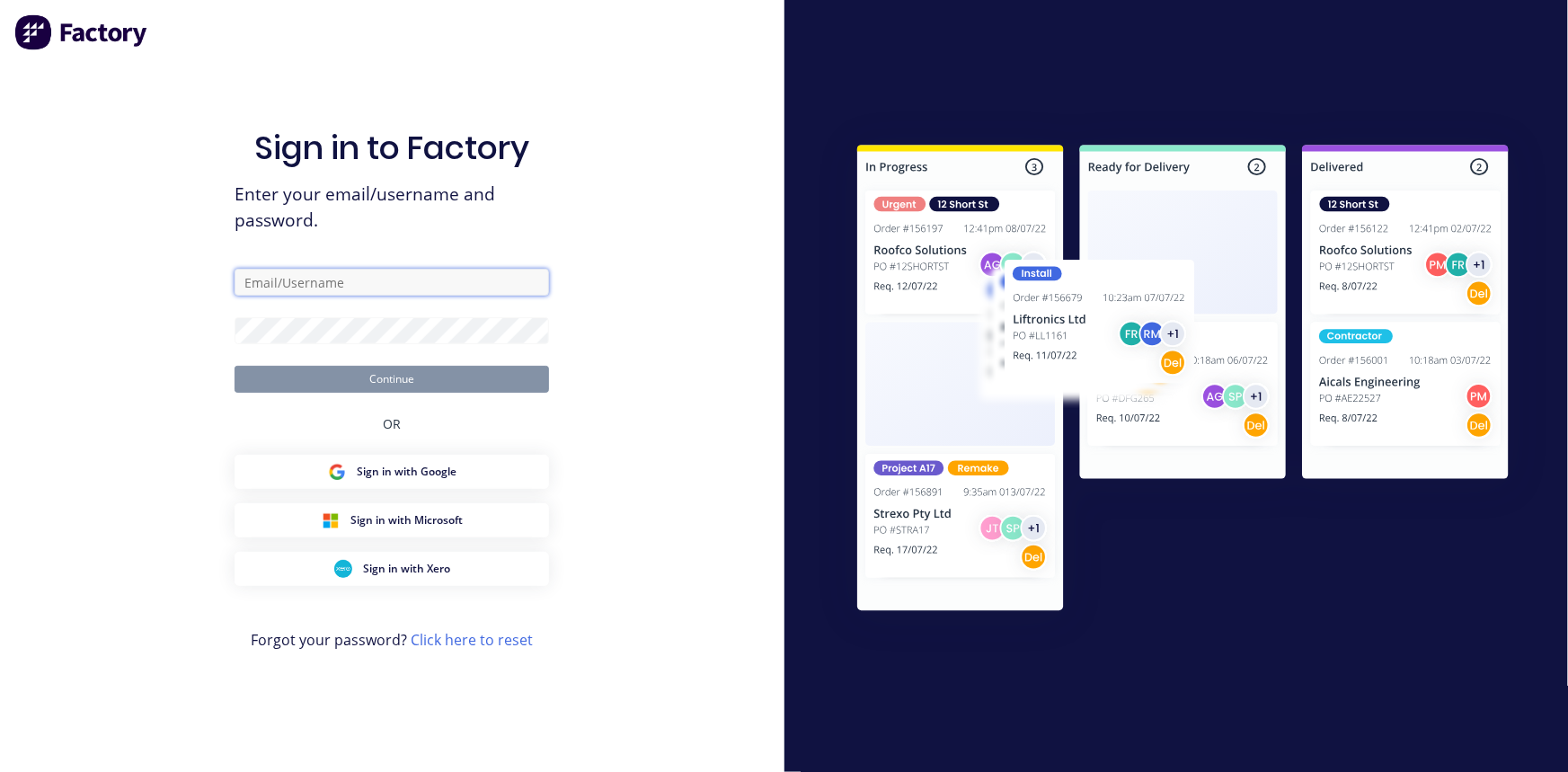
type input "[EMAIL_ADDRESS][DOMAIN_NAME]"
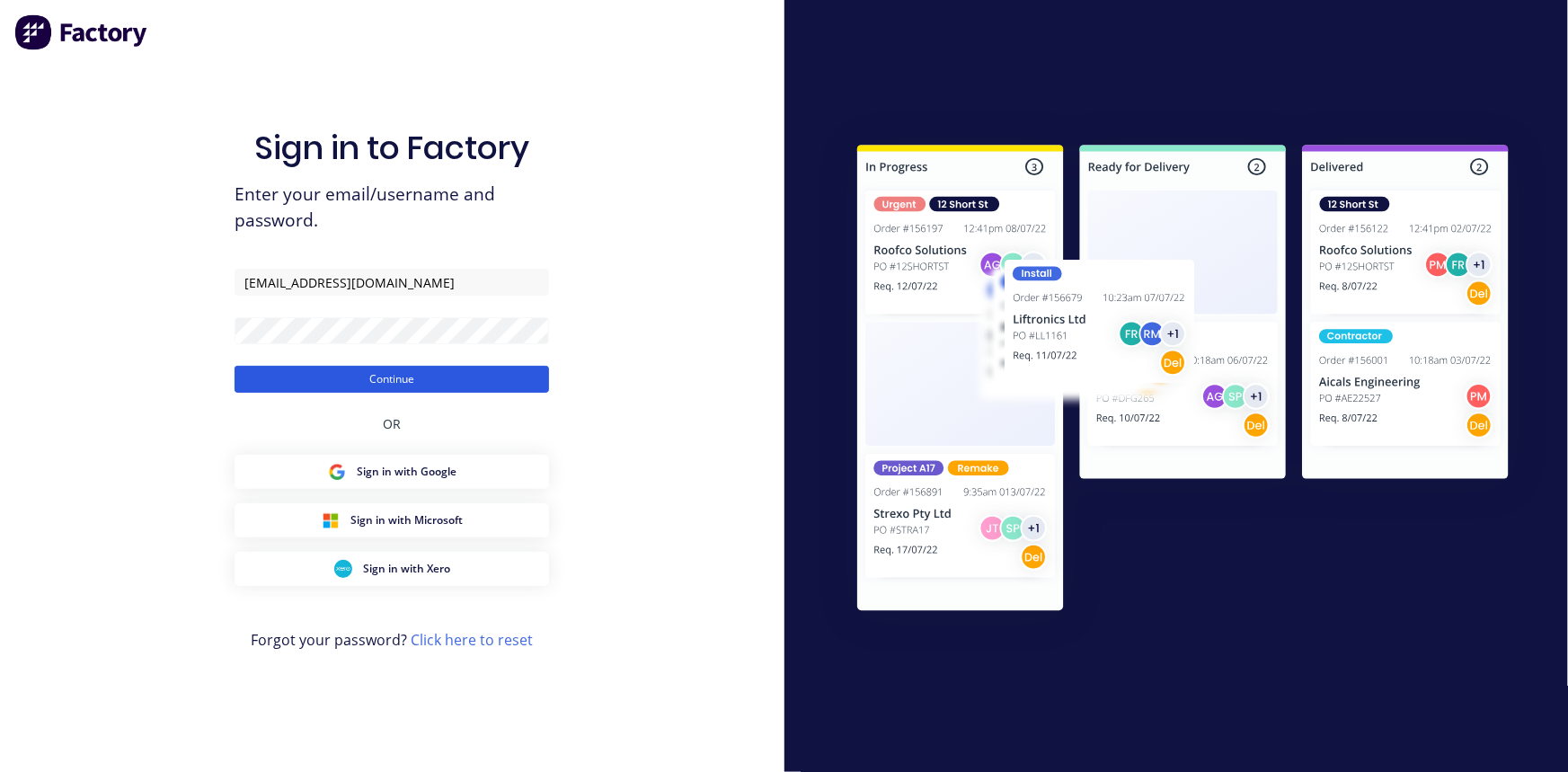
click at [450, 381] on button "Continue" at bounding box center [391, 379] width 314 height 27
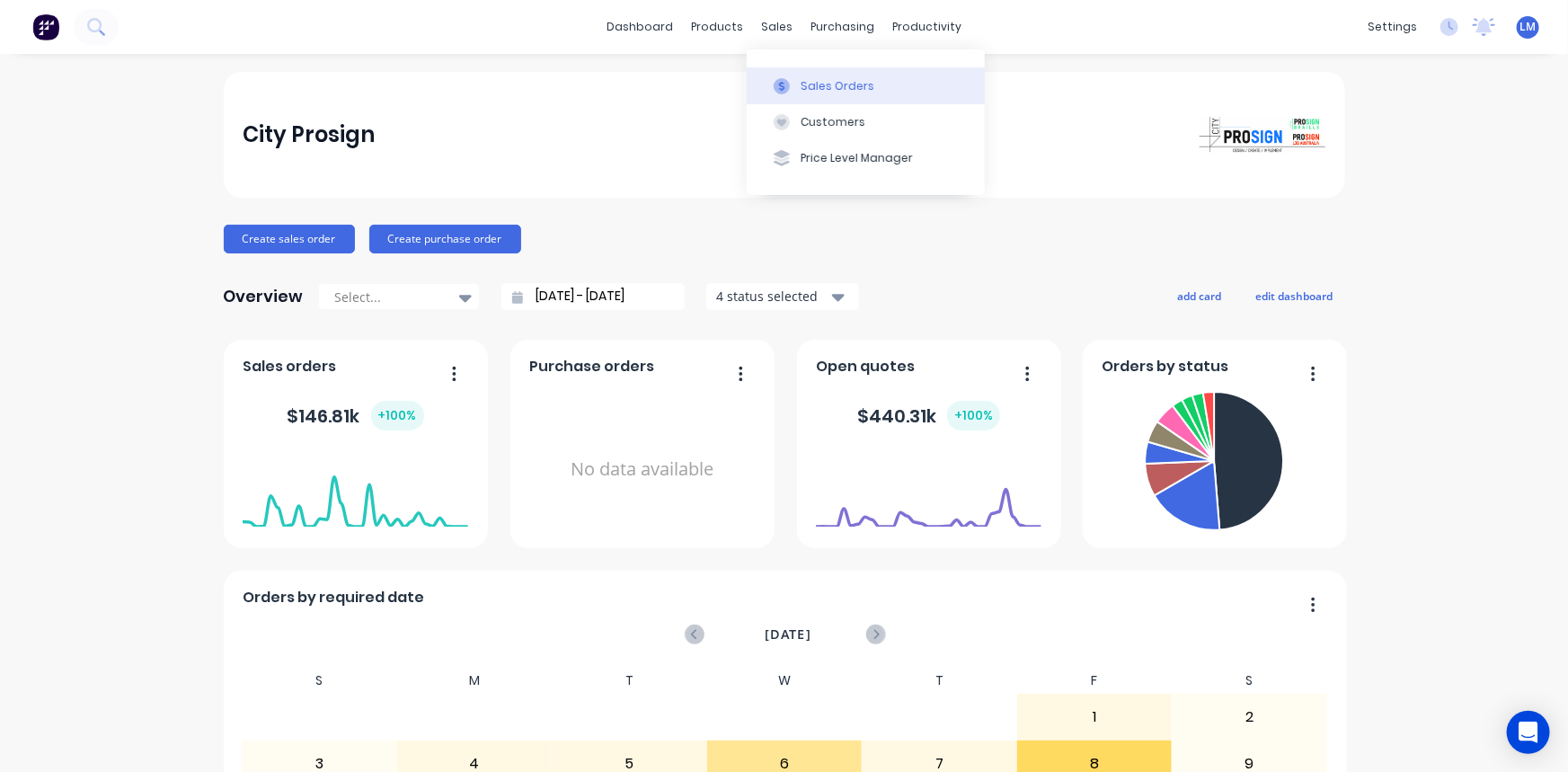
click at [827, 87] on div "Sales Orders" at bounding box center [837, 86] width 74 height 16
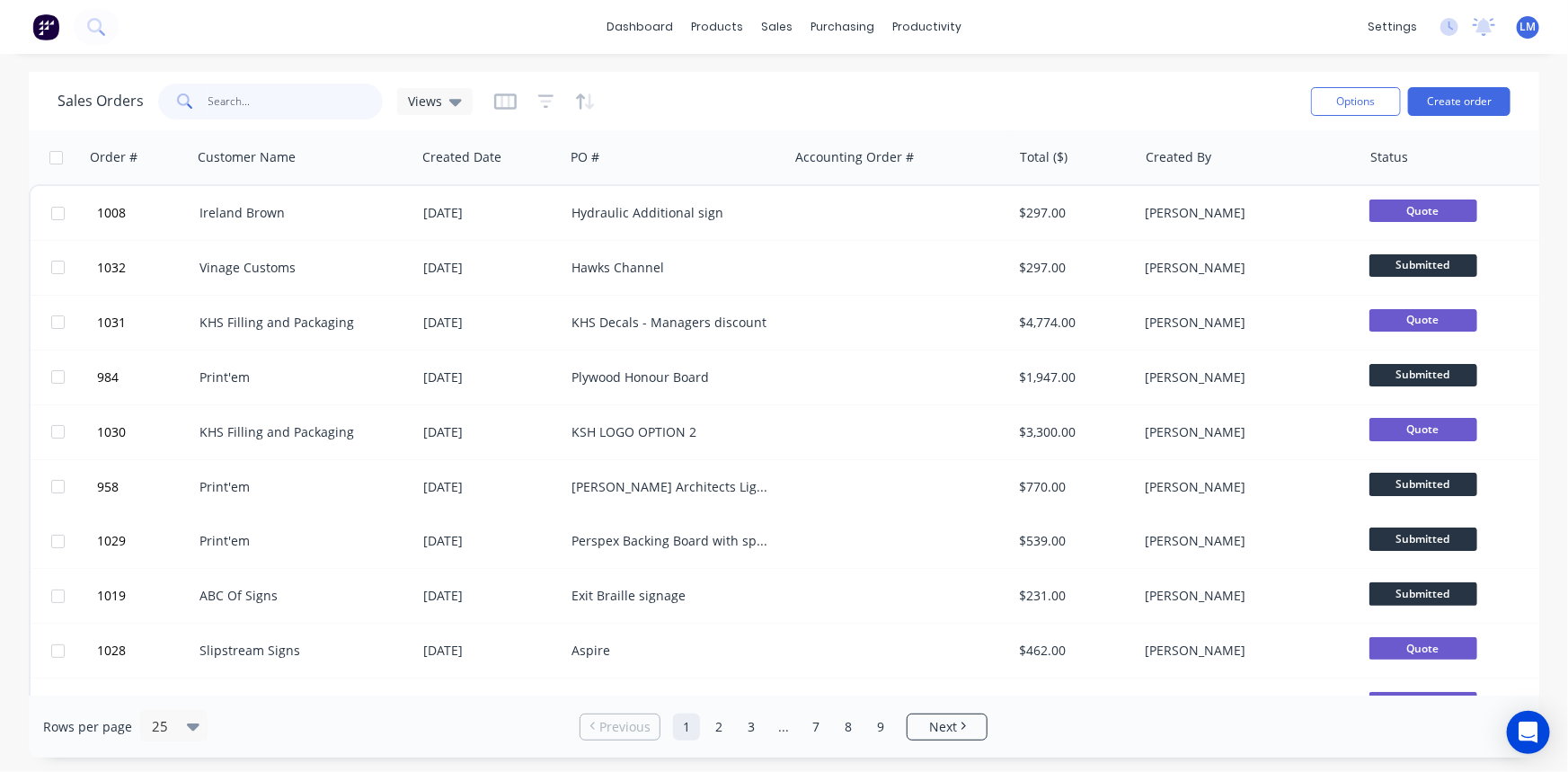
click at [275, 106] on input "text" at bounding box center [296, 102] width 175 height 35
type input "mood"
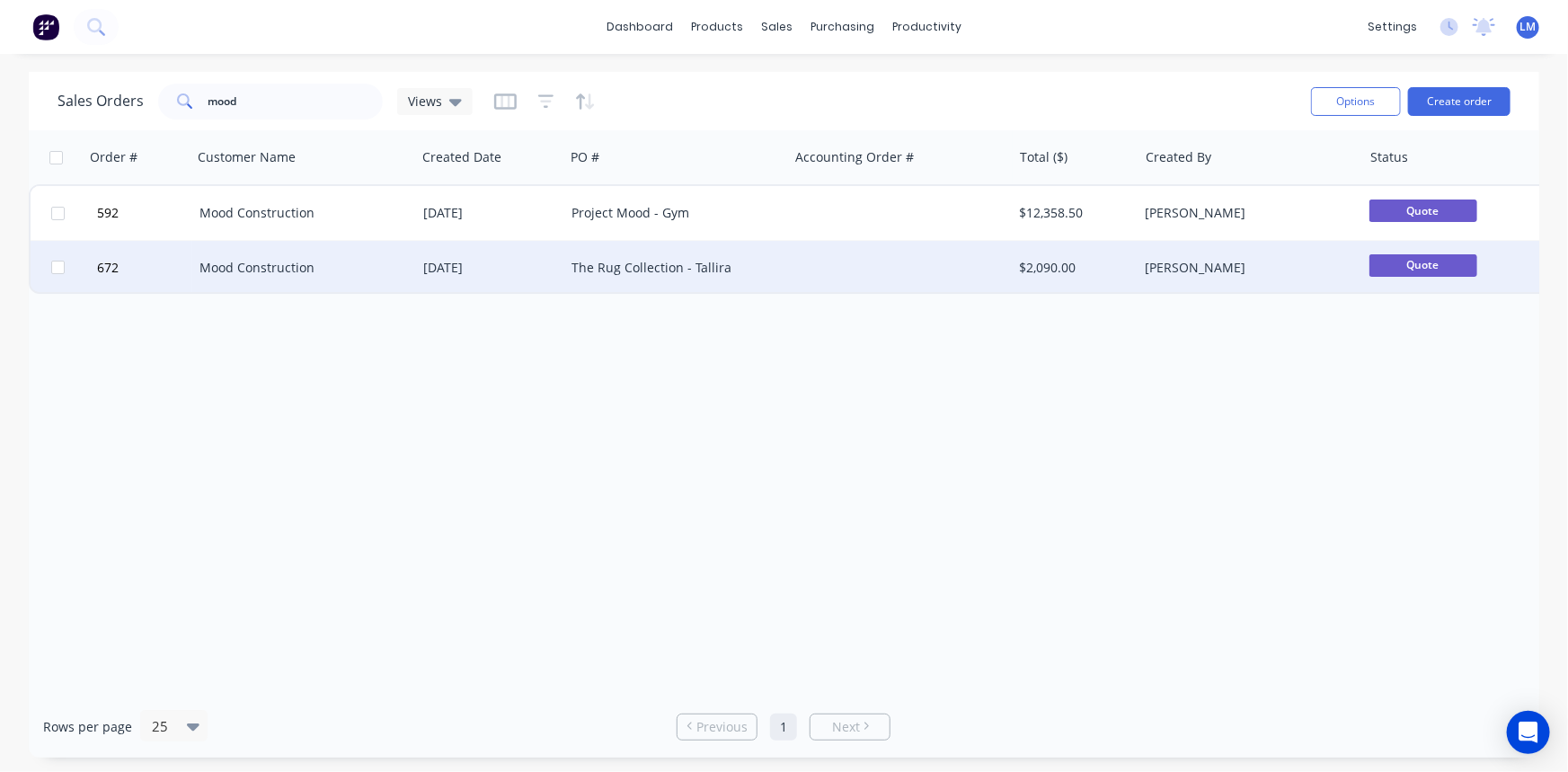
click at [523, 270] on div "[DATE]" at bounding box center [490, 268] width 134 height 18
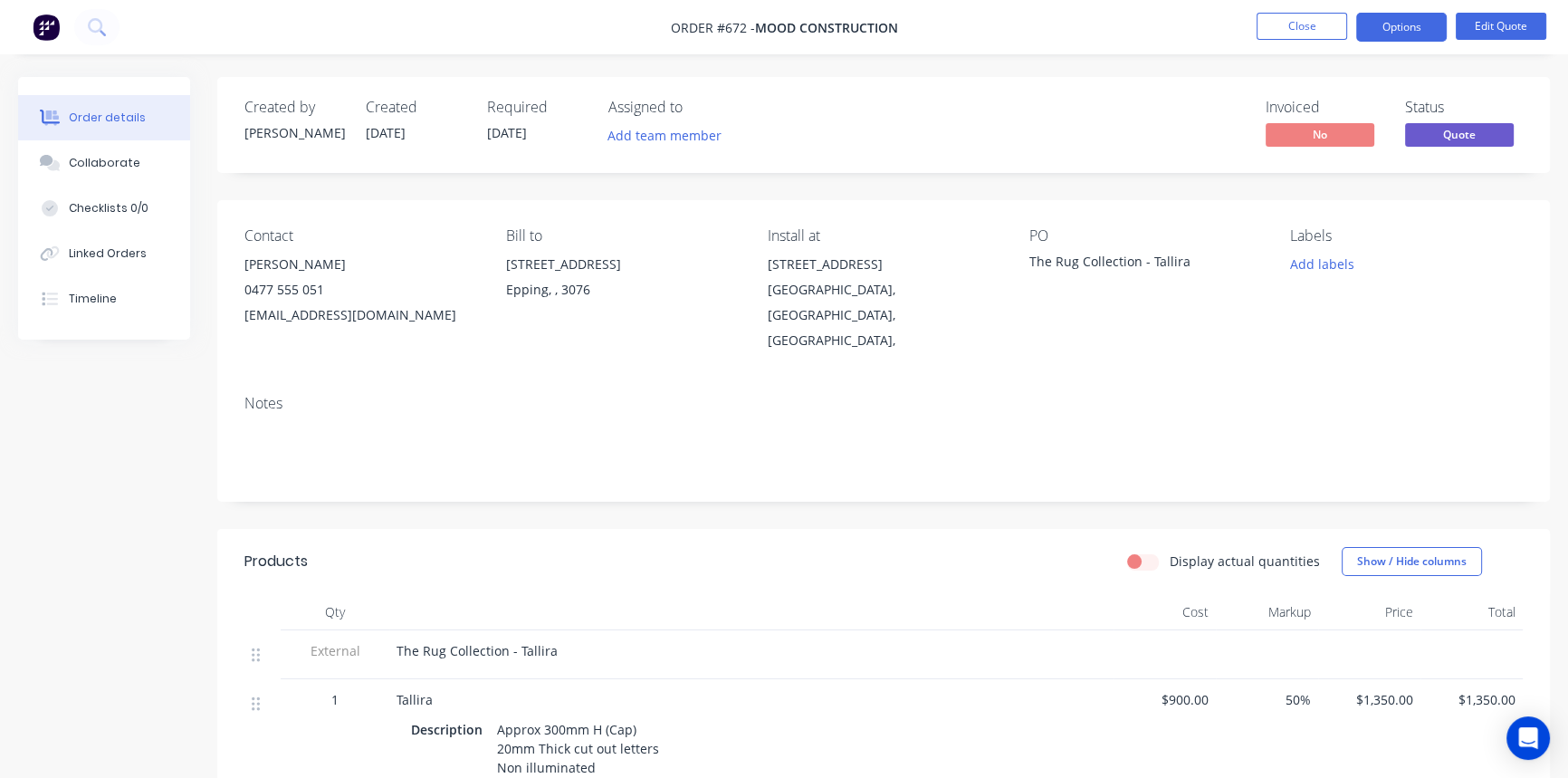
click at [543, 271] on div "[STREET_ADDRESS]" at bounding box center [623, 264] width 232 height 26
click at [543, 261] on div "[STREET_ADDRESS]" at bounding box center [623, 264] width 232 height 26
click at [543, 258] on div "[STREET_ADDRESS]" at bounding box center [623, 264] width 232 height 26
click at [1502, 35] on button "Edit Quote" at bounding box center [1500, 26] width 90 height 27
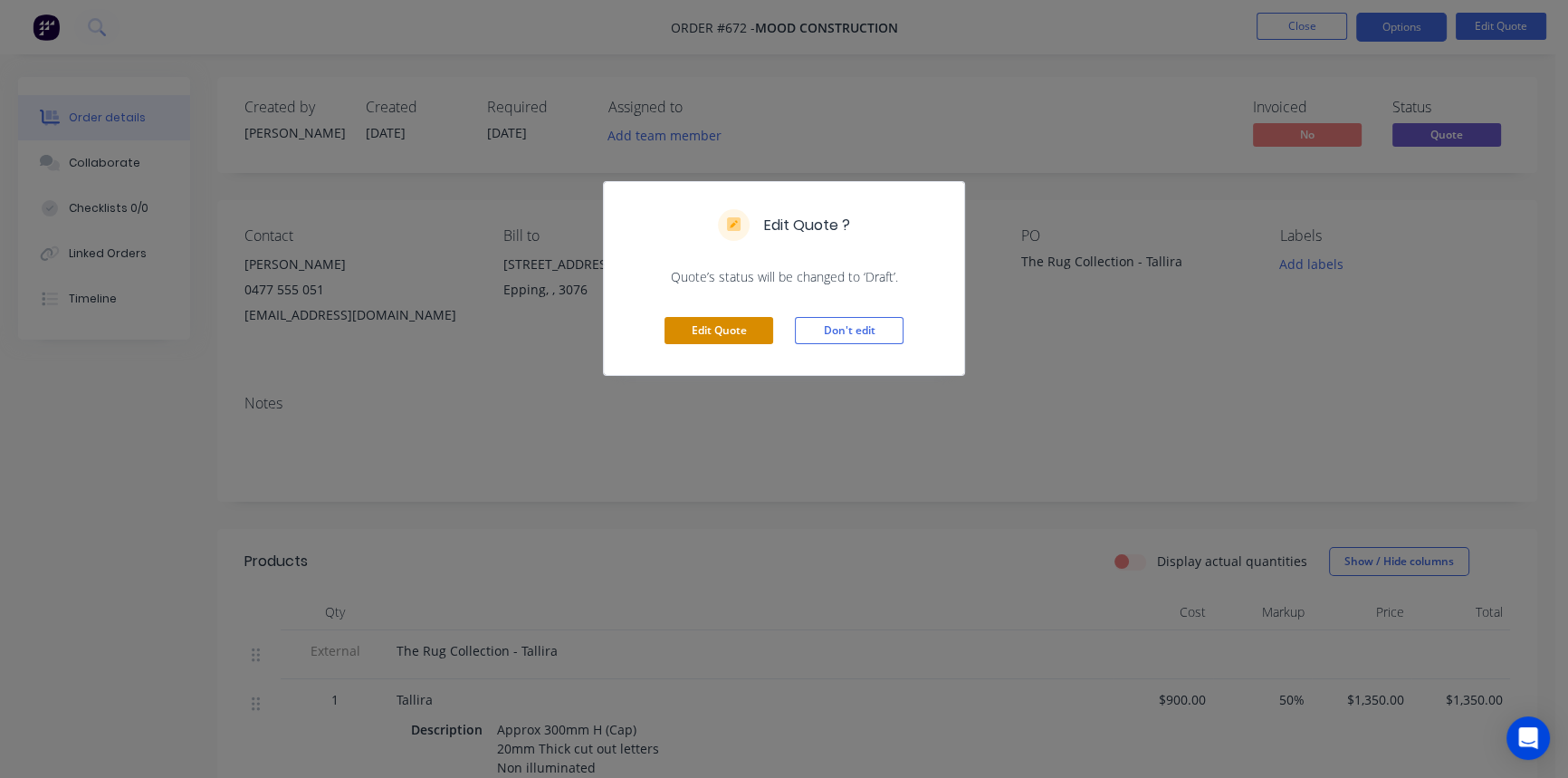
click at [690, 326] on button "Edit Quote" at bounding box center [718, 330] width 108 height 27
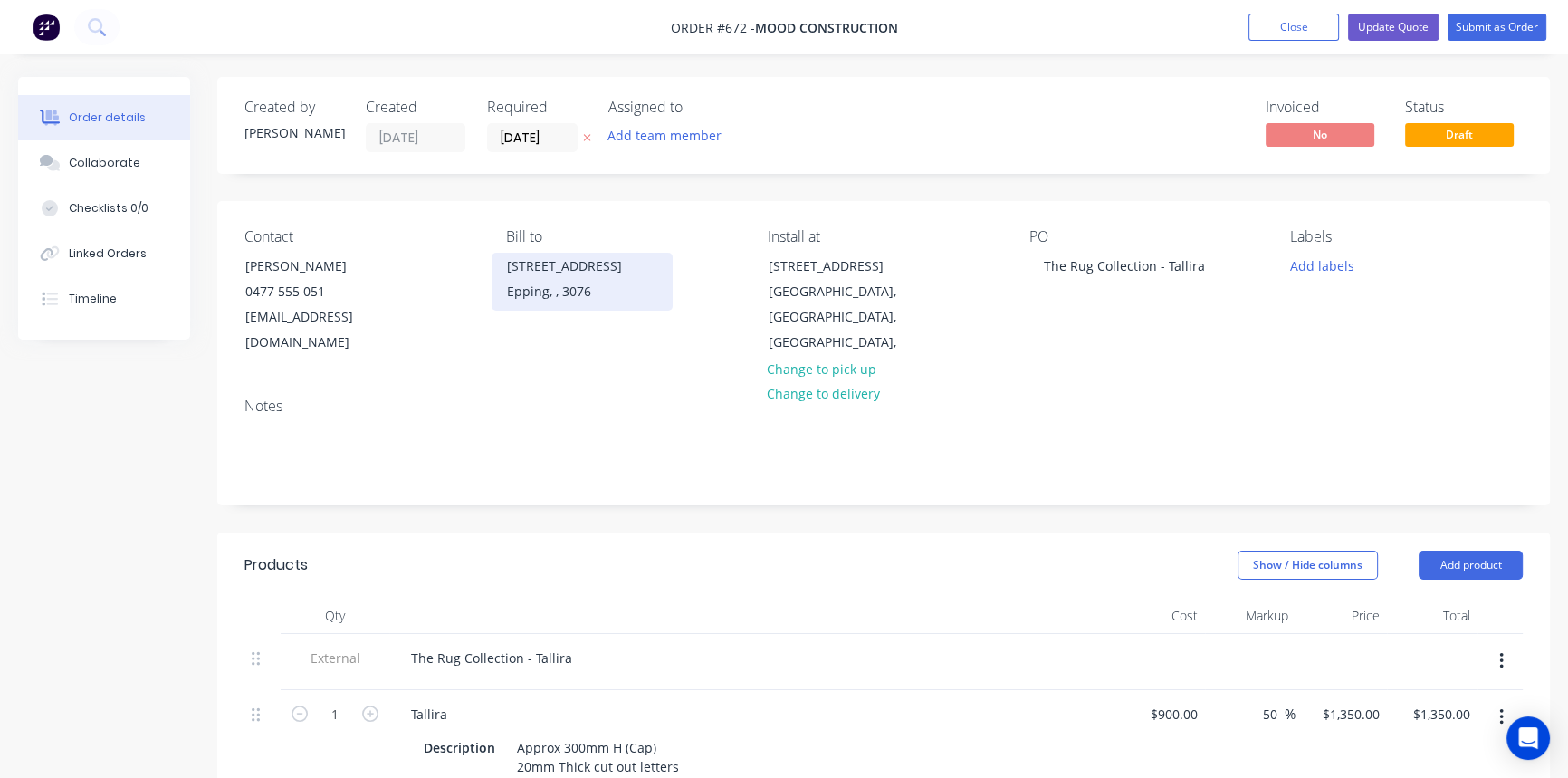
click at [539, 256] on div "[STREET_ADDRESS]" at bounding box center [581, 266] width 150 height 26
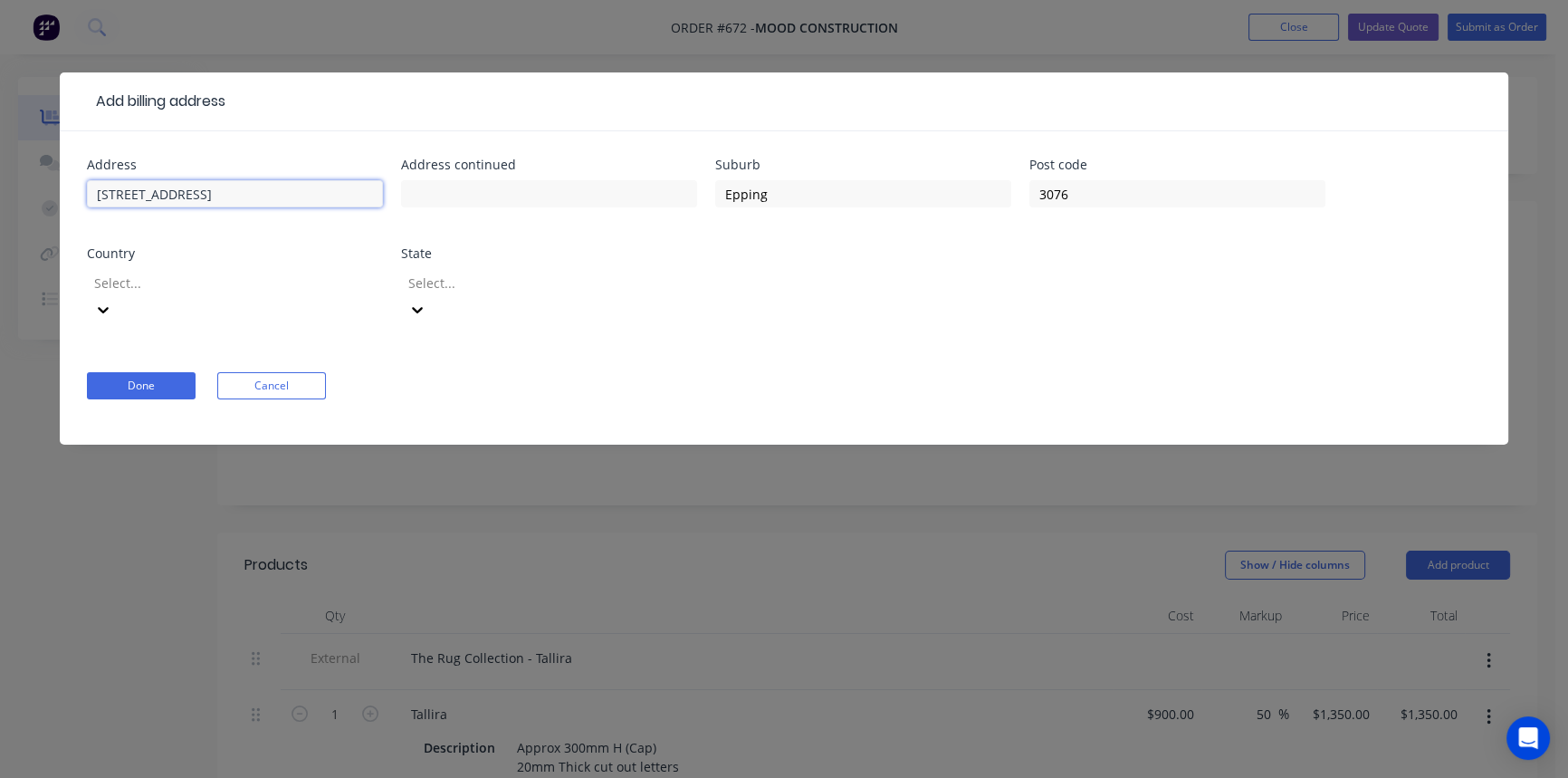
drag, startPoint x: 230, startPoint y: 194, endPoint x: 55, endPoint y: 194, distance: 175.0
click at [55, 194] on div "Add billing address Address [STREET_ADDRESS] Address continued Suburb Epping Po…" at bounding box center [784, 389] width 1568 height 778
type input "[STREET_ADDRESS]"
type input "[GEOGRAPHIC_DATA]"
type input "3004"
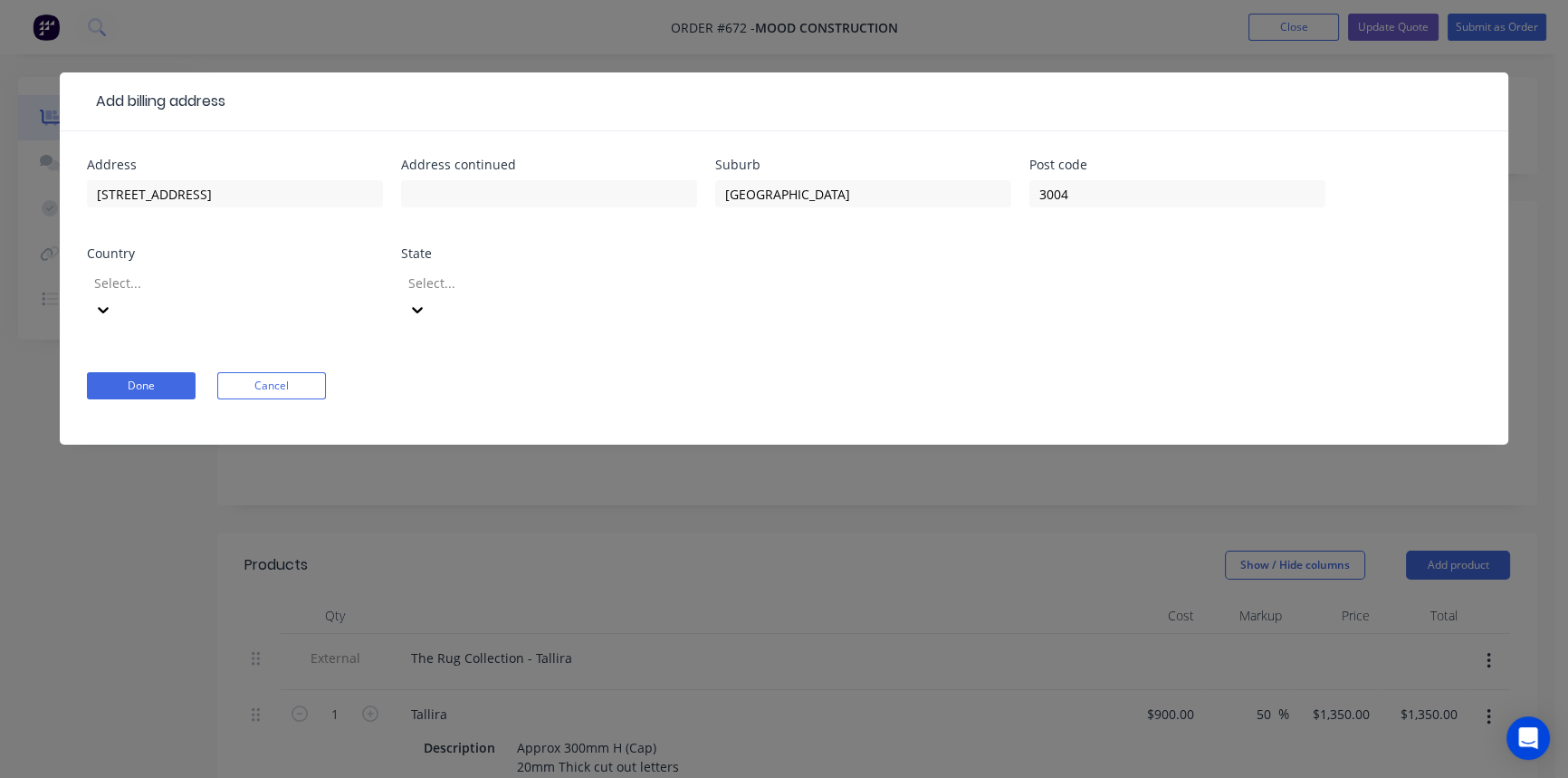
click at [195, 292] on div at bounding box center [222, 282] width 261 height 23
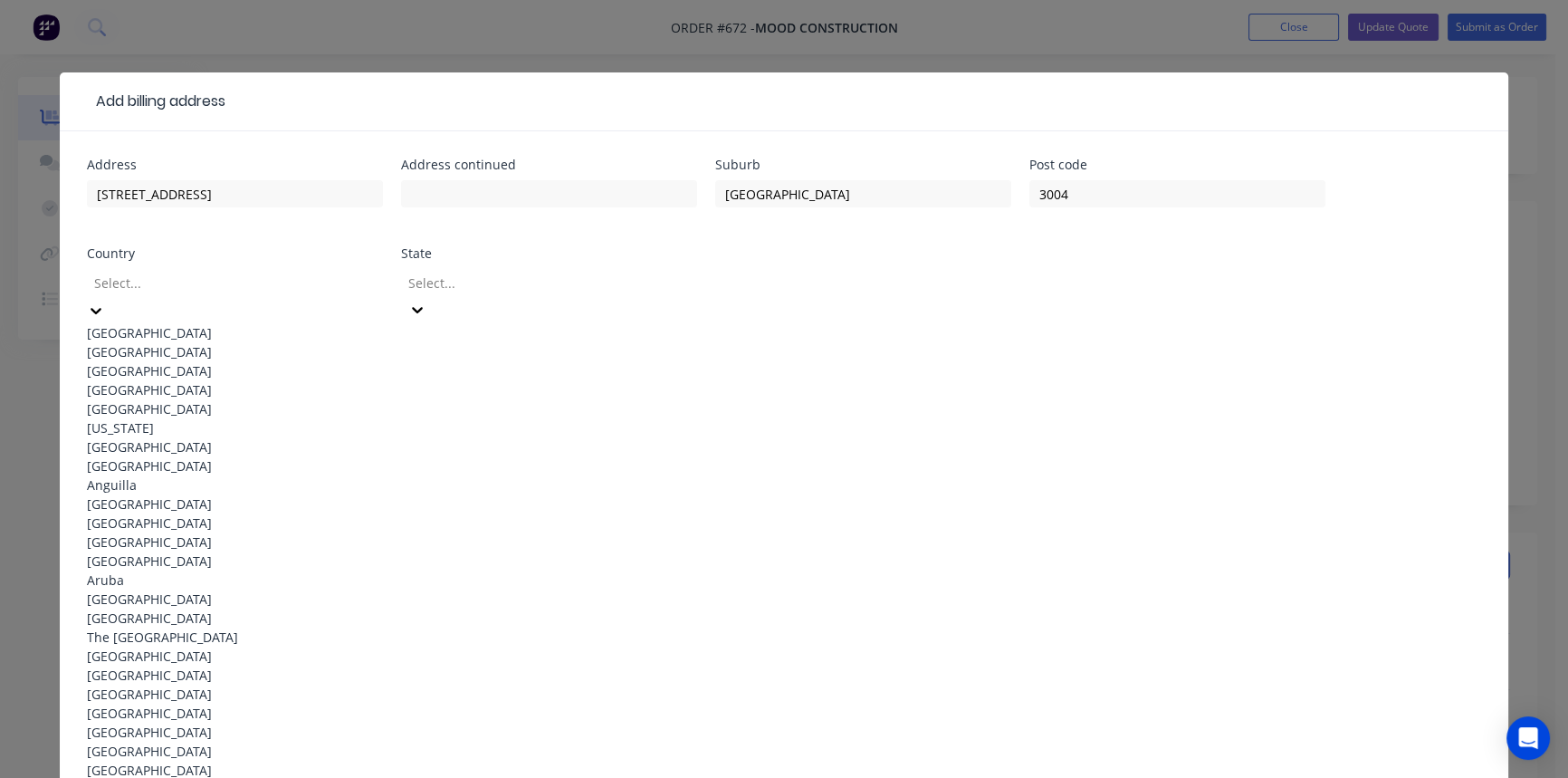
click at [203, 326] on div "[GEOGRAPHIC_DATA]" at bounding box center [235, 332] width 296 height 19
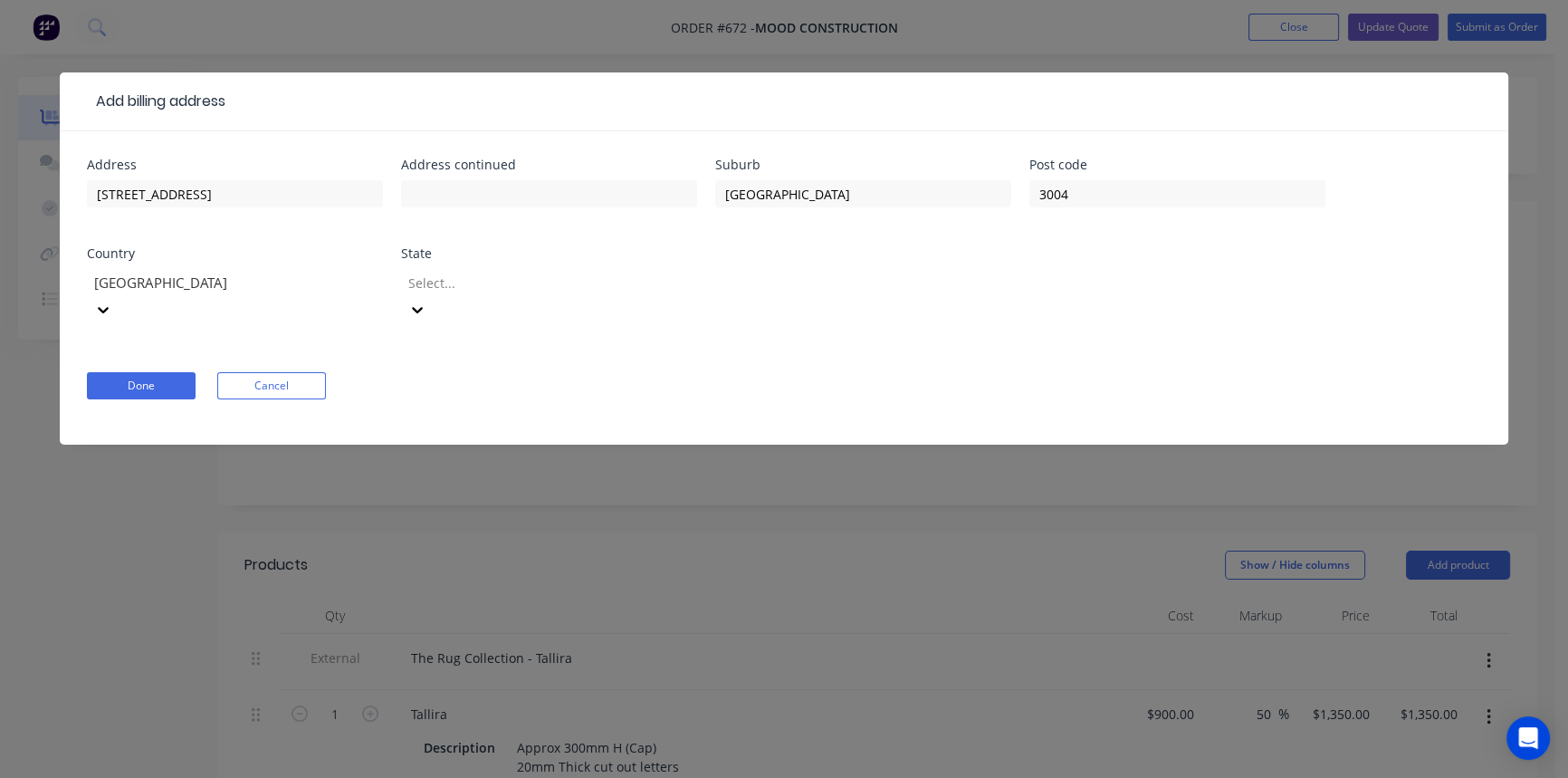
click at [456, 284] on div at bounding box center [536, 282] width 261 height 23
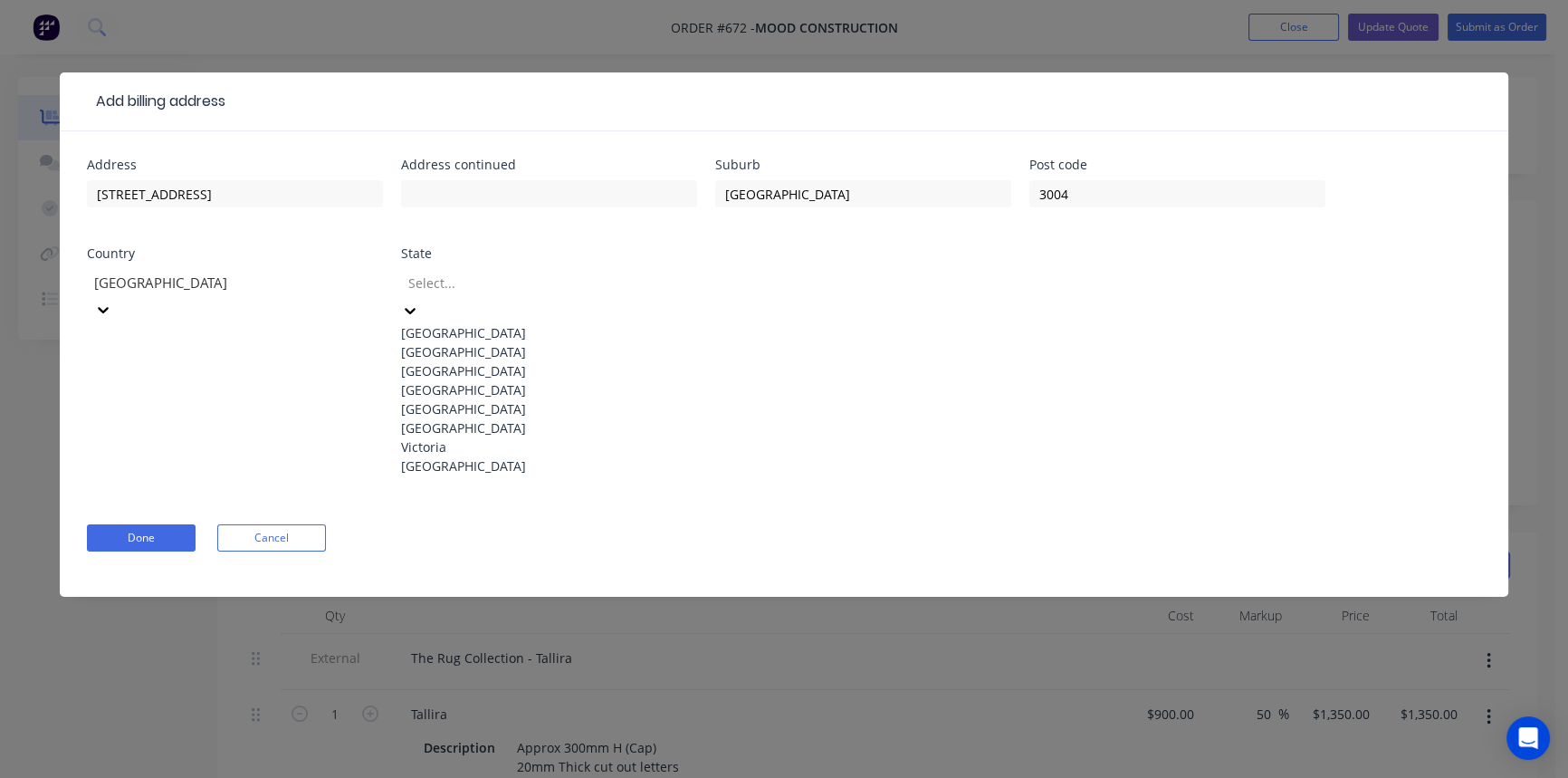
click at [522, 456] on div "Victoria" at bounding box center [549, 446] width 296 height 19
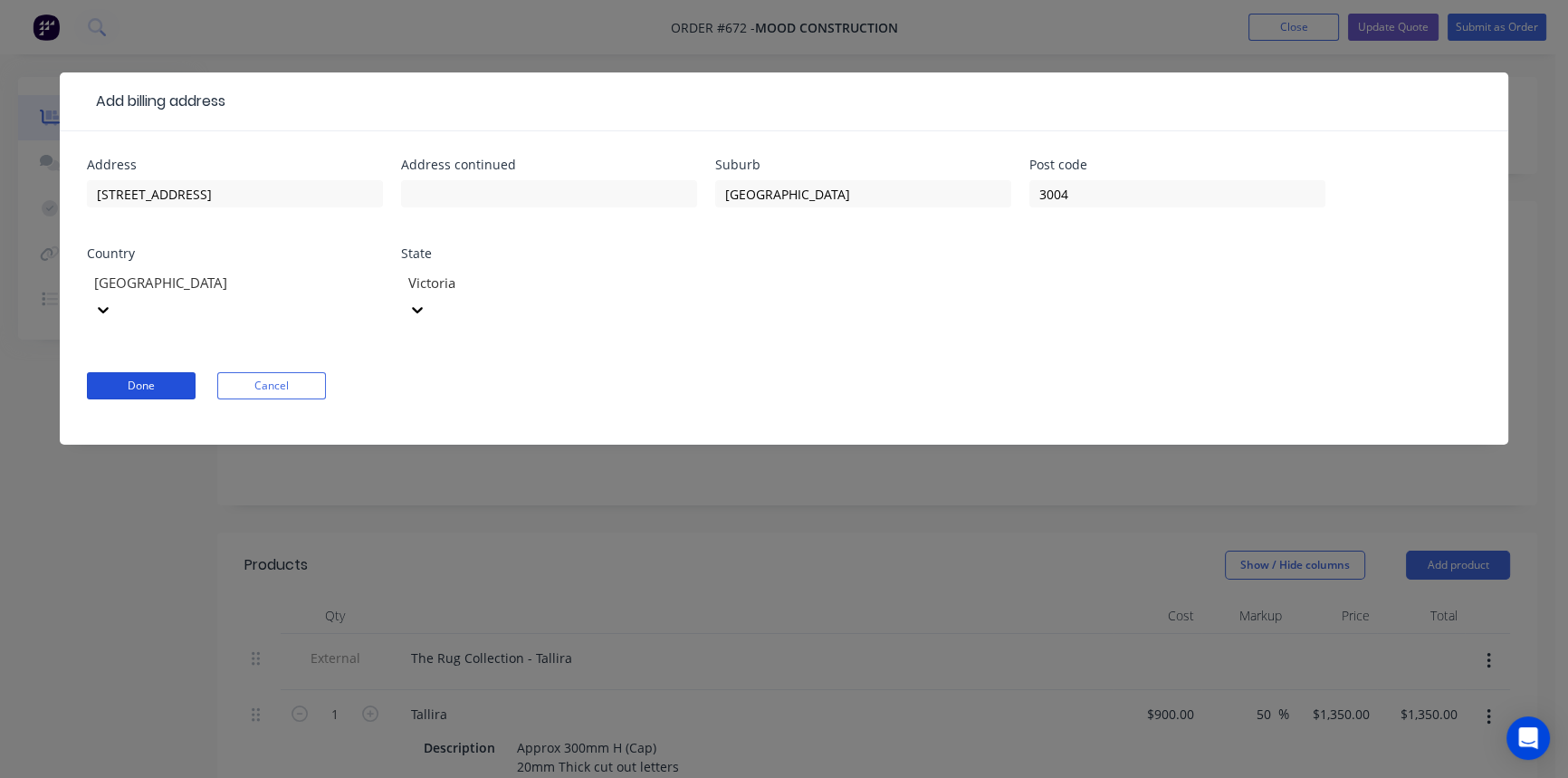
click at [156, 373] on button "Done" at bounding box center [141, 386] width 108 height 27
